Goal: Task Accomplishment & Management: Use online tool/utility

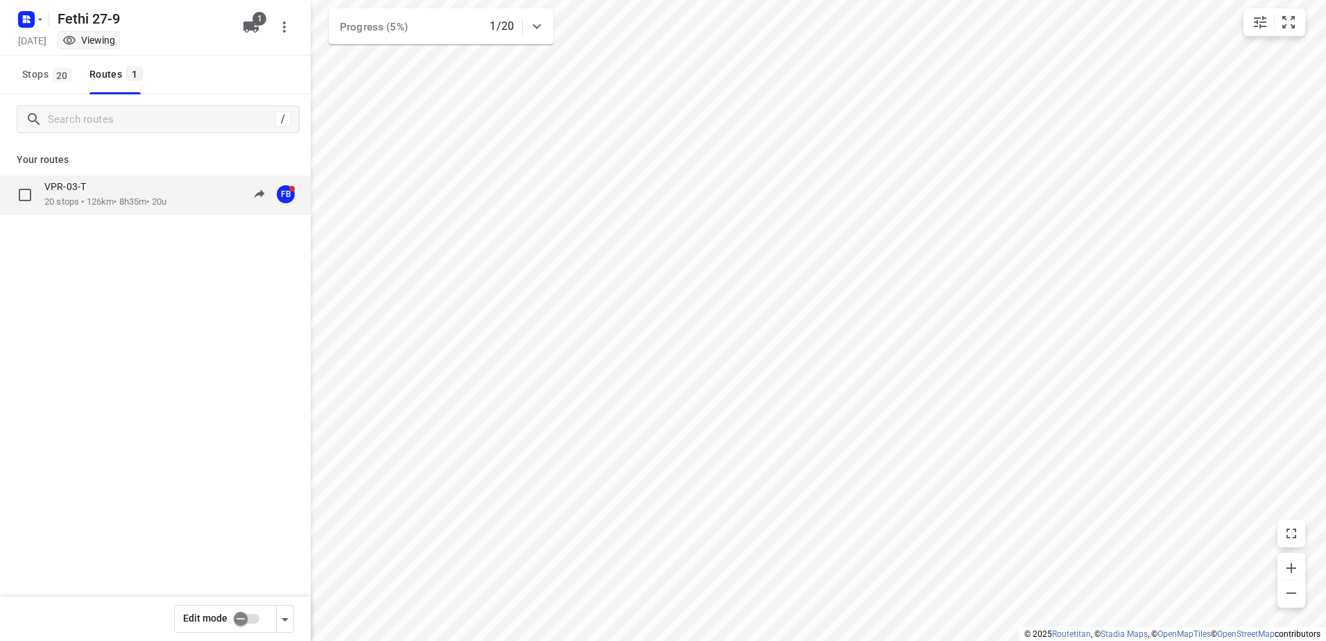
click at [92, 192] on p "VPR-03-T" at bounding box center [69, 186] width 50 height 12
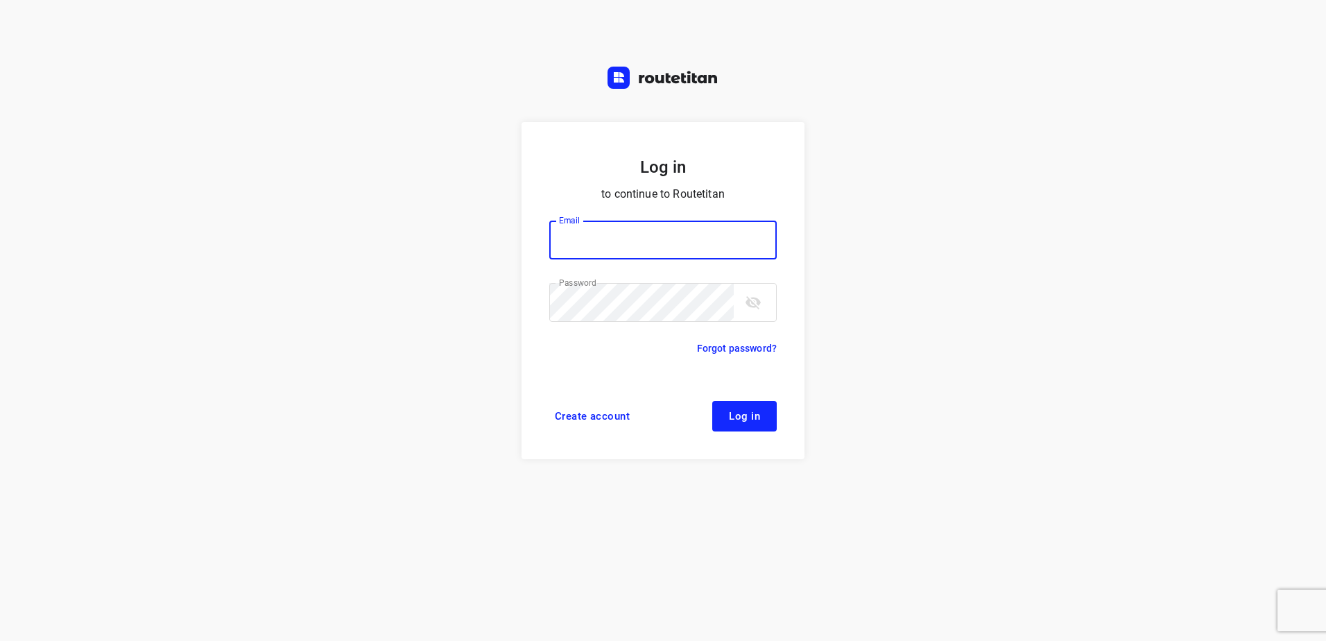
type input "[EMAIL_ADDRESS][DOMAIN_NAME]"
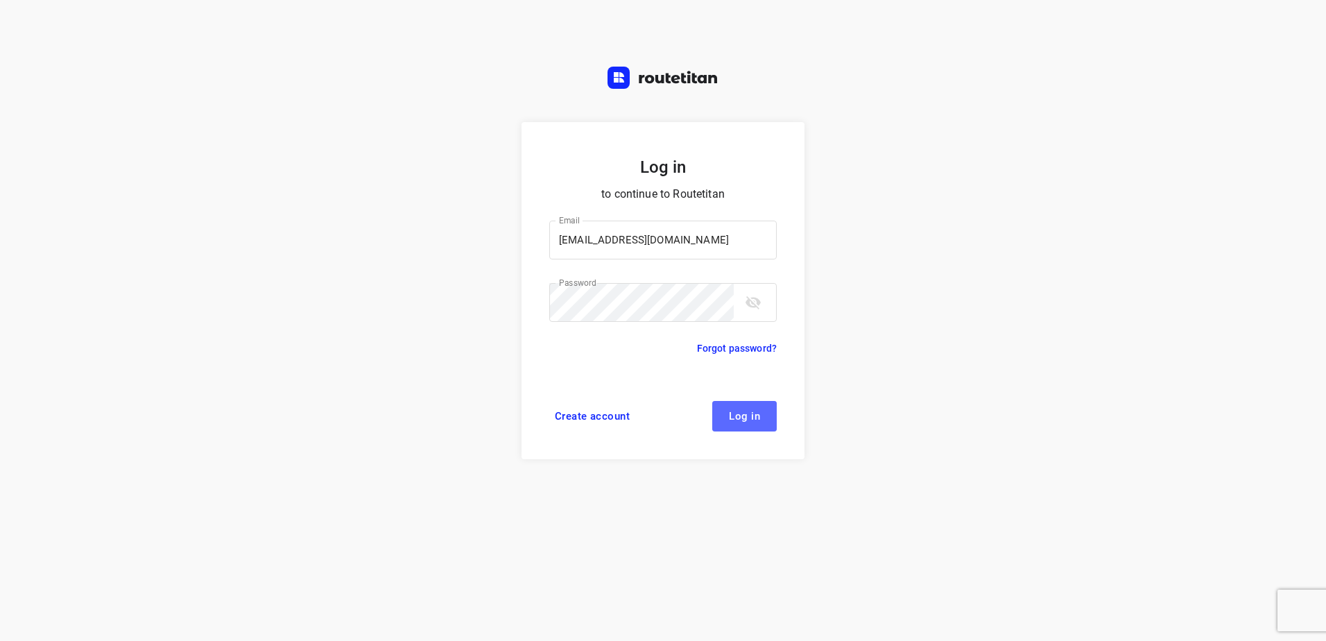
click at [751, 413] on span "Log in" at bounding box center [744, 416] width 31 height 11
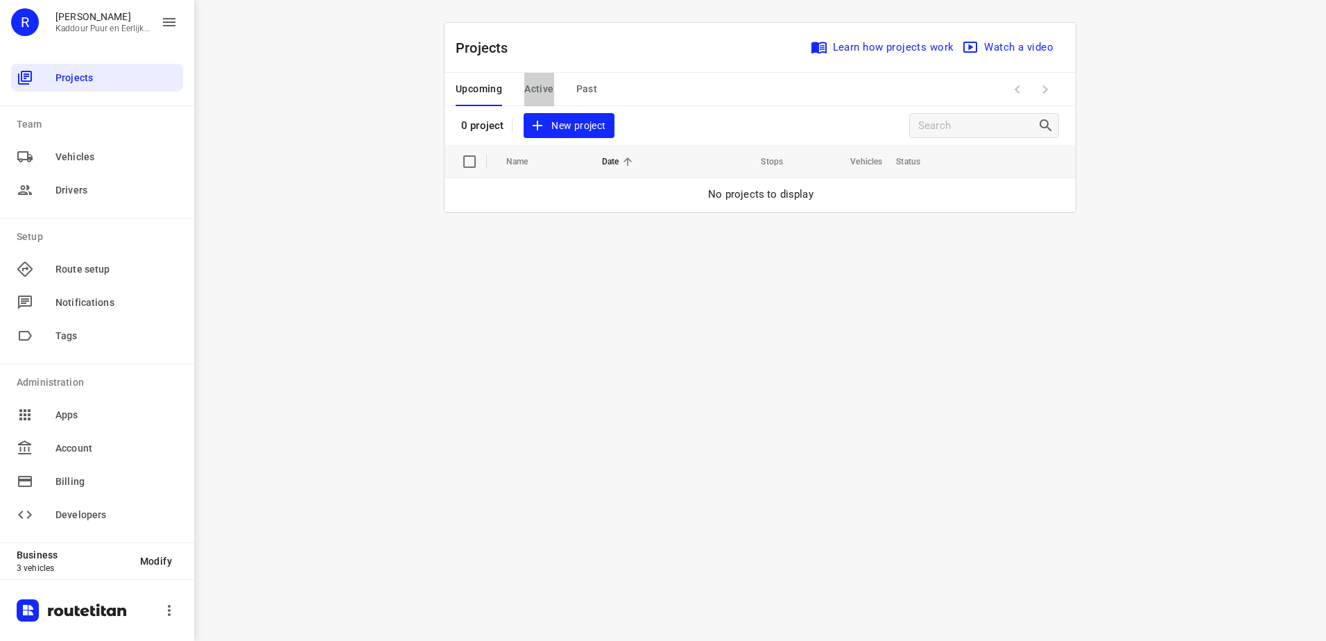
click at [539, 90] on span "Active" at bounding box center [538, 88] width 29 height 17
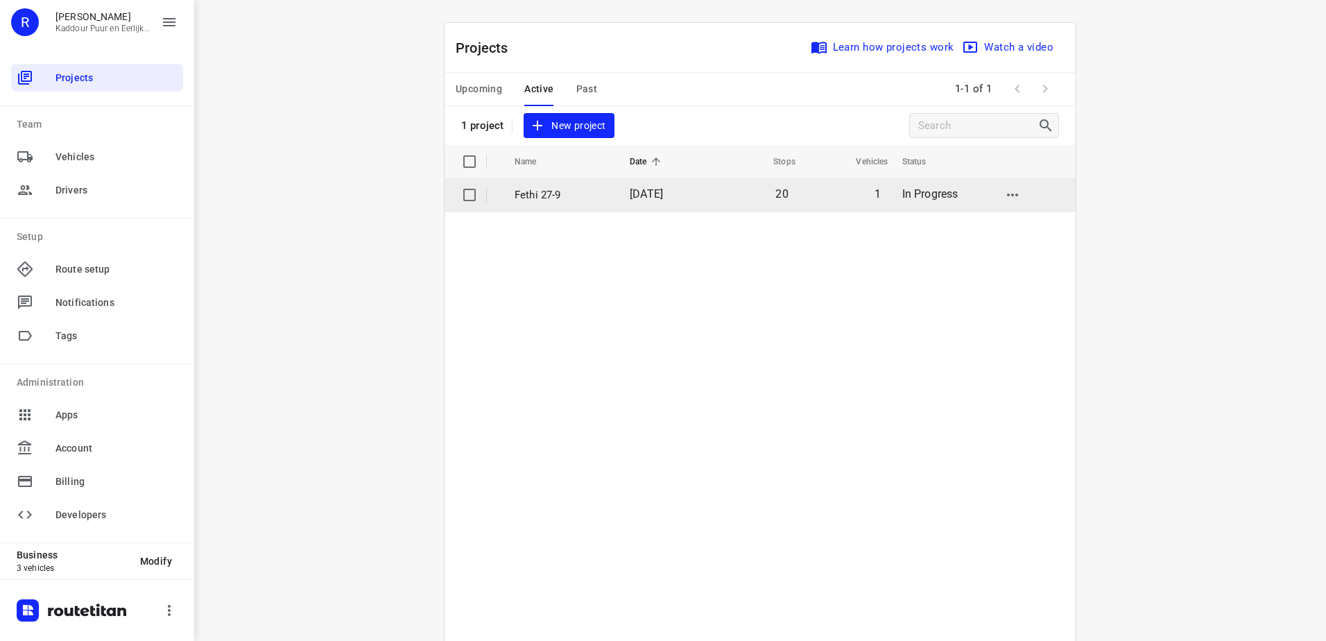
click at [547, 197] on p "Fethi 27-9" at bounding box center [562, 195] width 94 height 16
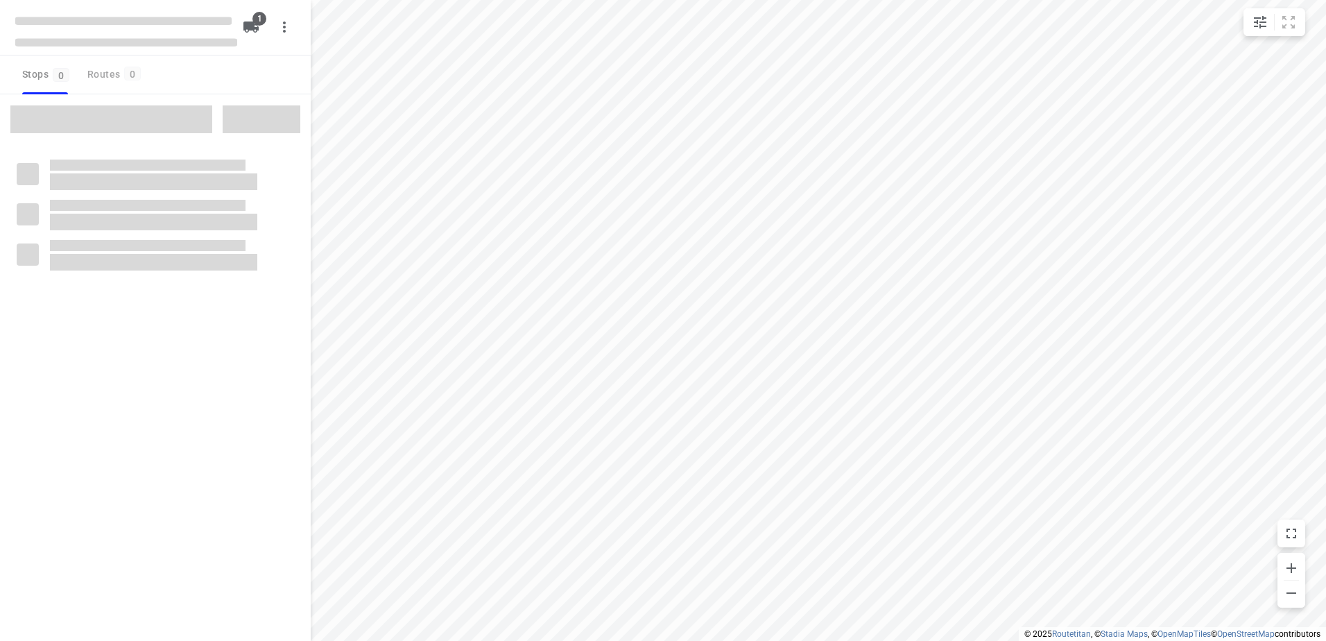
type input "distance"
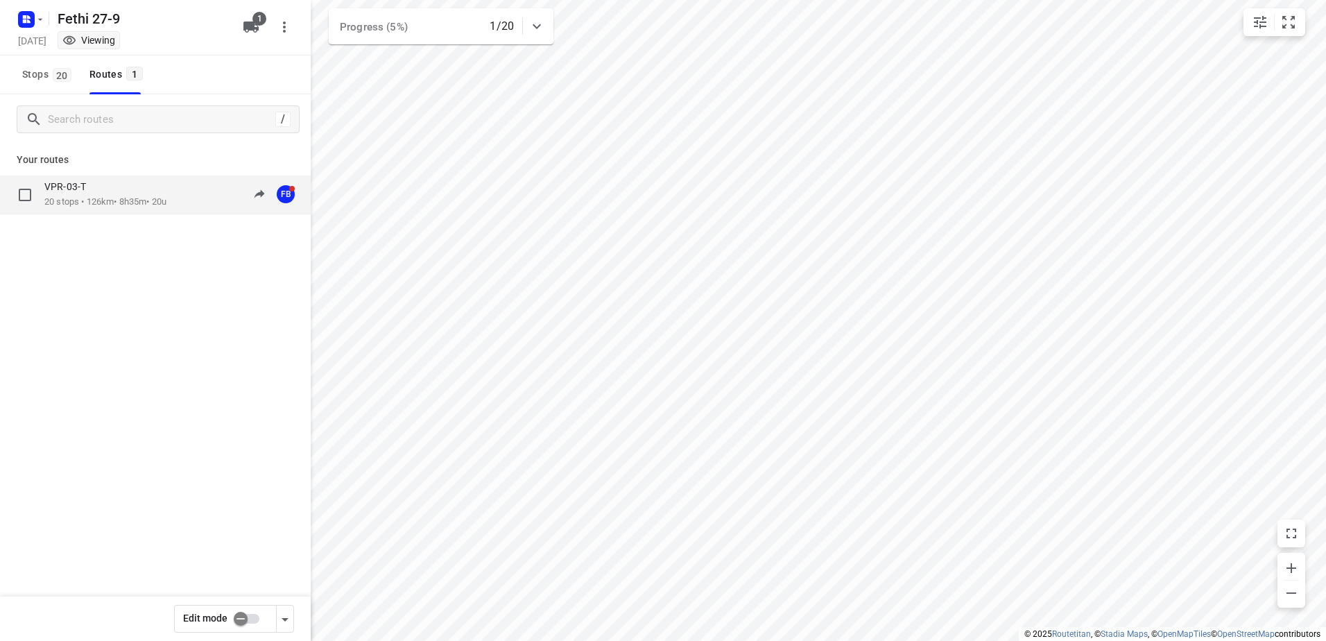
click at [112, 198] on p "20 stops • 126km • 8h35m • 20u" at bounding box center [105, 202] width 122 height 13
